Goal: Task Accomplishment & Management: Complete application form

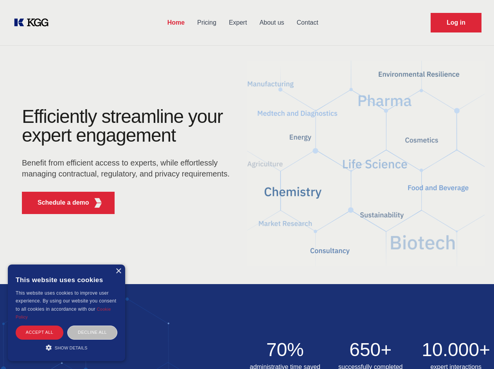
click at [247, 184] on div "Efficiently streamline your expert engagement Benefit from efficient access to …" at bounding box center [128, 163] width 238 height 113
click at [59, 203] on p "Schedule a demo" at bounding box center [64, 202] width 52 height 9
click at [118, 271] on div "× This website uses cookies This website uses cookies to improve user experienc…" at bounding box center [66, 312] width 117 height 97
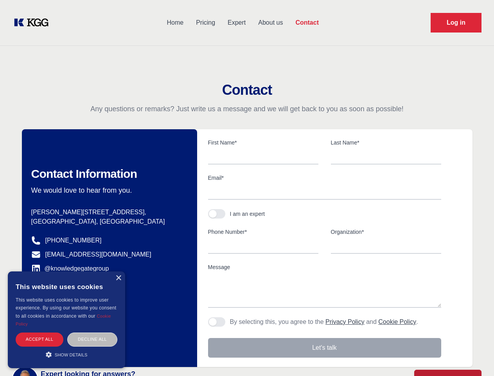
click at [40, 332] on div "Accept all" at bounding box center [40, 339] width 48 height 14
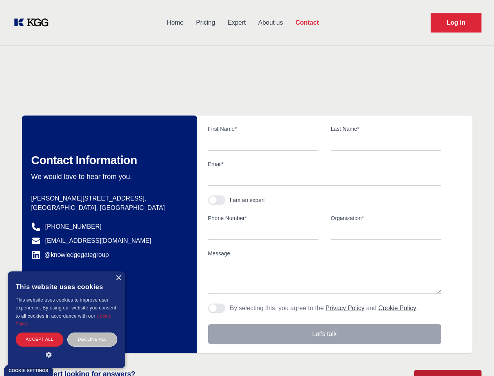
click at [92, 332] on div "Decline all" at bounding box center [92, 339] width 50 height 14
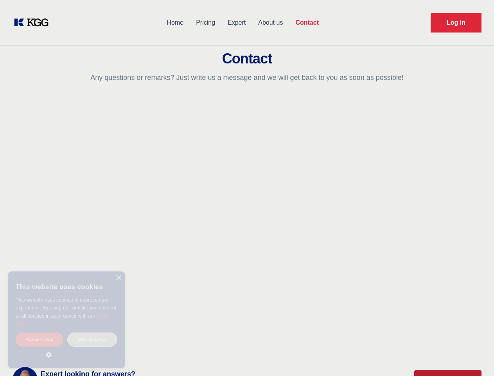
click at [66, 347] on main "Contact Any questions or remarks? Just write us a message and we will get back …" at bounding box center [247, 203] width 494 height 407
